Goal: Information Seeking & Learning: Understand process/instructions

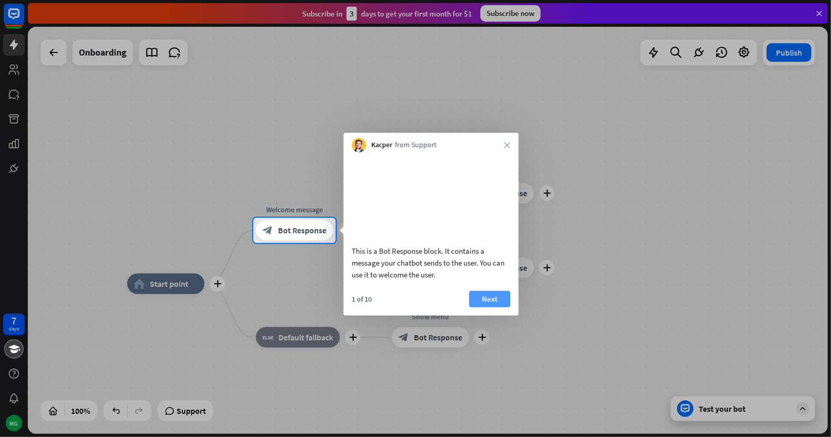
click at [493, 307] on button "Next" at bounding box center [489, 299] width 41 height 16
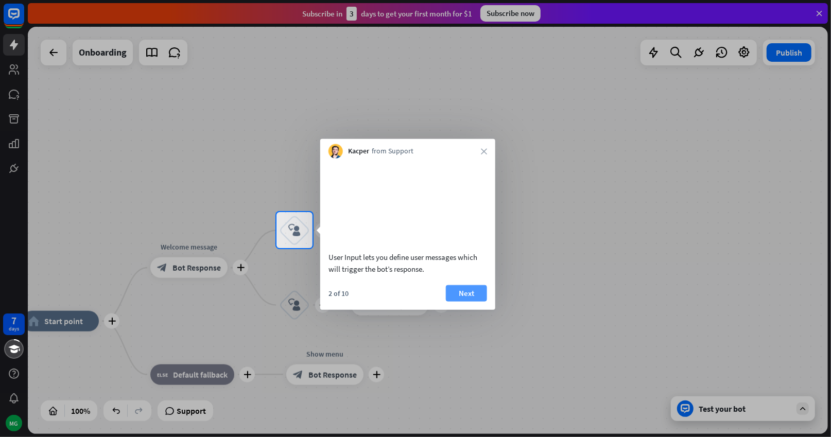
click at [474, 301] on button "Next" at bounding box center [466, 293] width 41 height 16
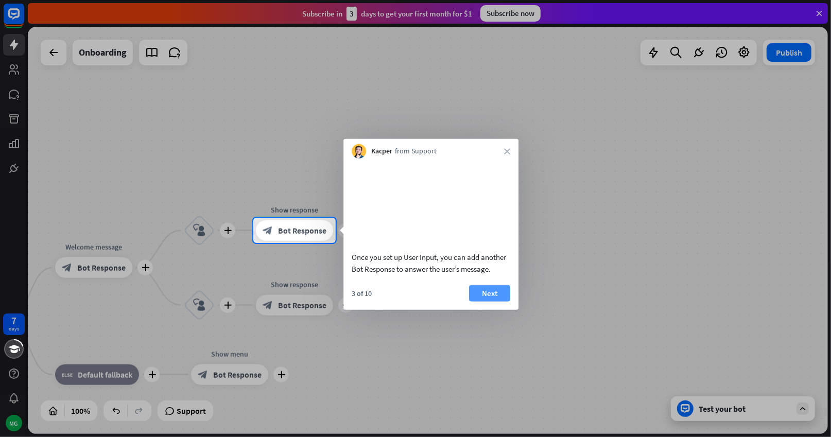
click at [482, 301] on button "Next" at bounding box center [489, 293] width 41 height 16
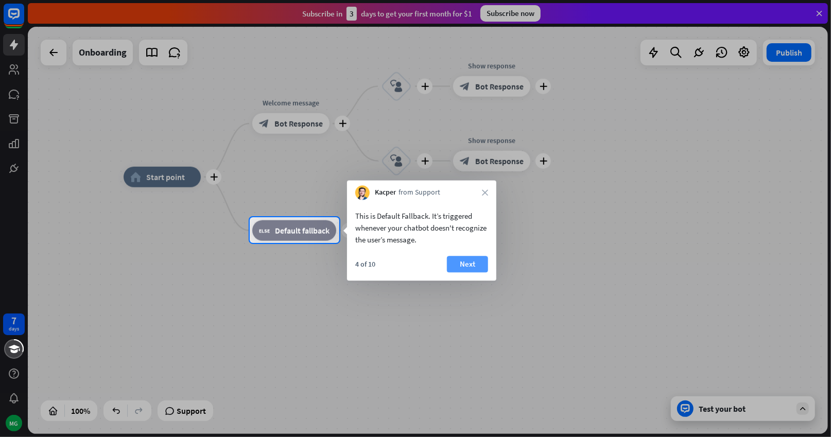
click at [474, 264] on button "Next" at bounding box center [467, 264] width 41 height 16
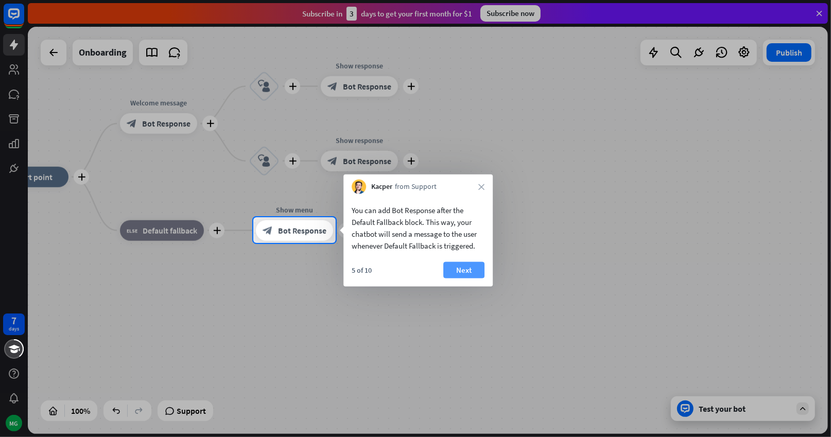
click at [471, 269] on button "Next" at bounding box center [463, 270] width 41 height 16
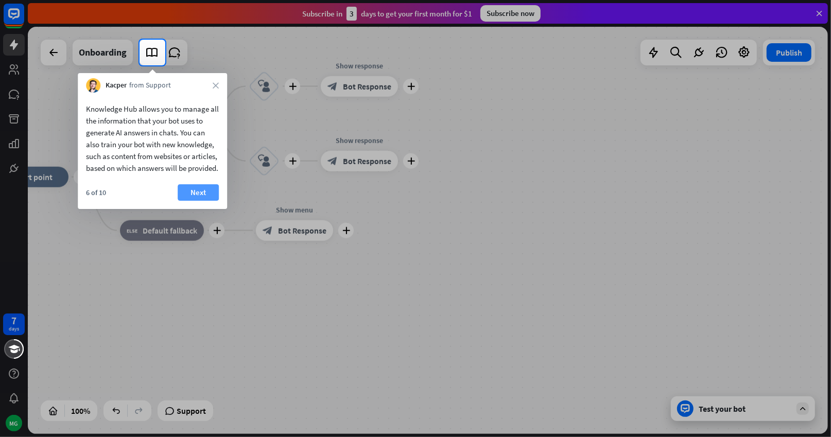
click at [203, 201] on button "Next" at bounding box center [198, 192] width 41 height 16
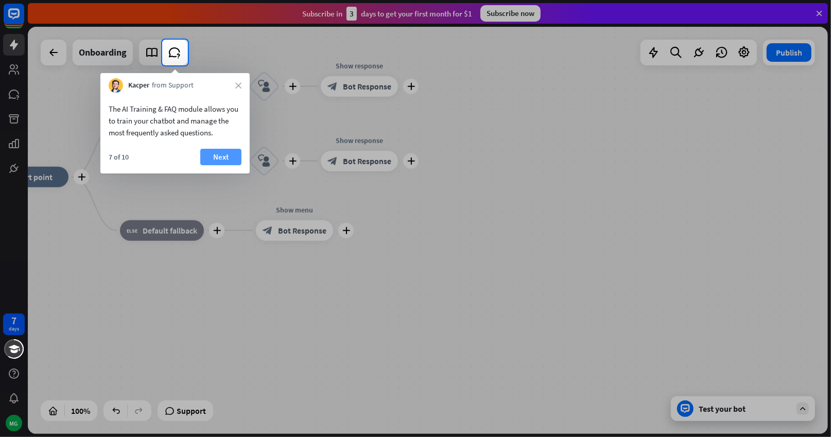
click at [216, 155] on button "Next" at bounding box center [220, 157] width 41 height 16
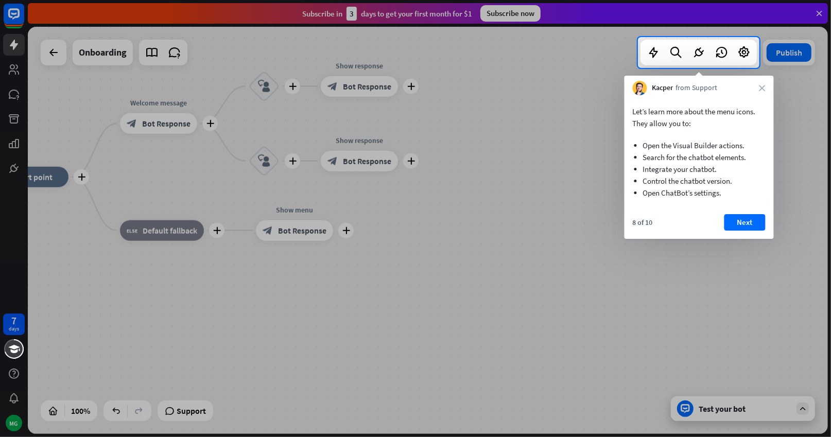
click at [115, 412] on div at bounding box center [415, 252] width 831 height 369
